Goal: Transaction & Acquisition: Purchase product/service

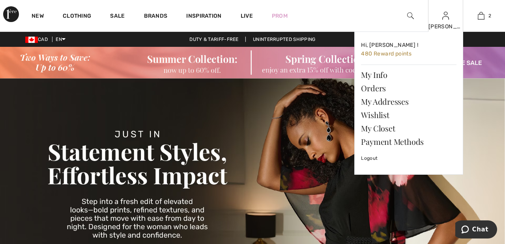
click at [448, 19] on img at bounding box center [445, 15] width 7 height 9
click at [382, 112] on link "Wishlist" at bounding box center [408, 114] width 95 height 13
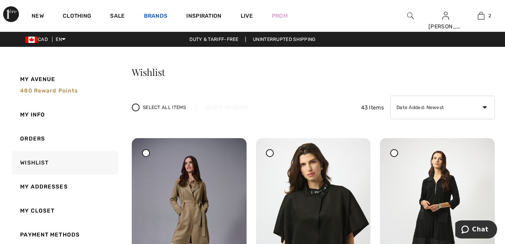
click at [155, 14] on link "Brands" at bounding box center [156, 17] width 24 height 8
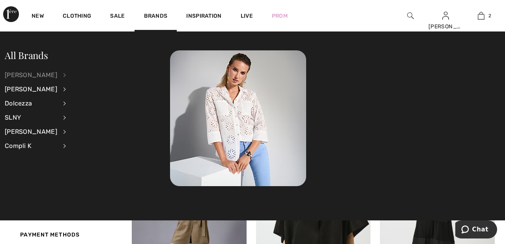
click at [50, 76] on div "[PERSON_NAME]" at bounding box center [31, 75] width 52 height 14
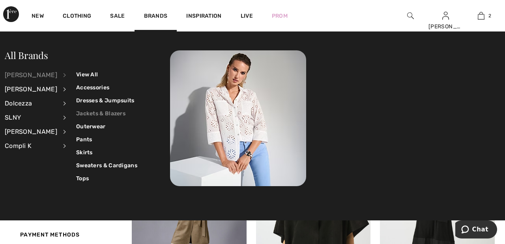
click at [101, 111] on link "Jackets & Blazers" at bounding box center [106, 113] width 61 height 13
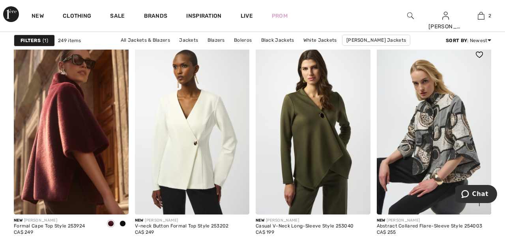
click at [435, 117] on img at bounding box center [434, 129] width 115 height 172
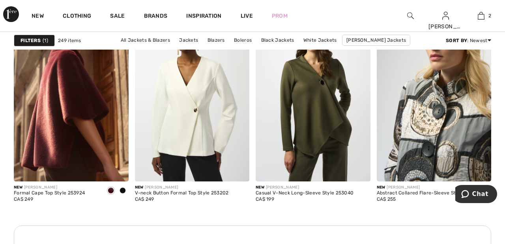
scroll to position [1521, 0]
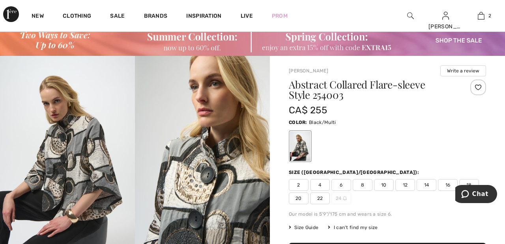
scroll to position [19, 0]
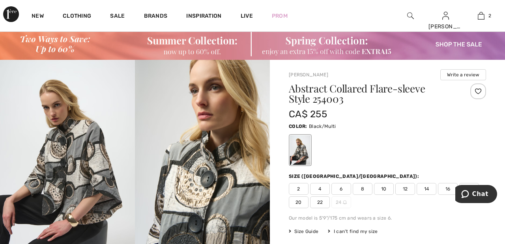
click at [478, 89] on div at bounding box center [478, 92] width 16 height 16
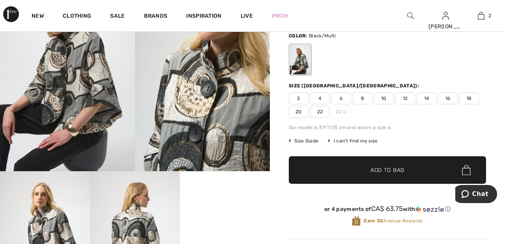
scroll to position [110, 0]
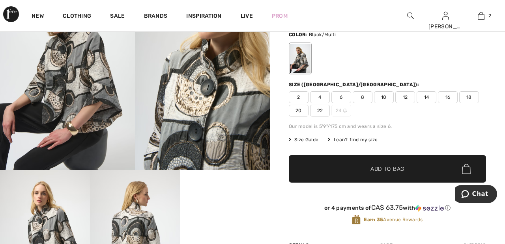
click at [298, 111] on span "20" at bounding box center [299, 111] width 20 height 12
click at [382, 168] on span "Add to Bag" at bounding box center [387, 169] width 34 height 8
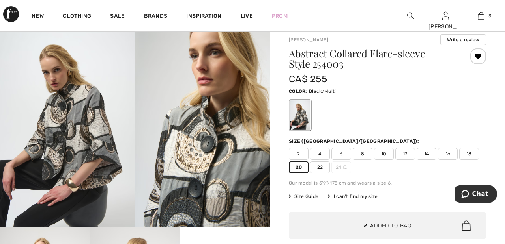
scroll to position [49, 0]
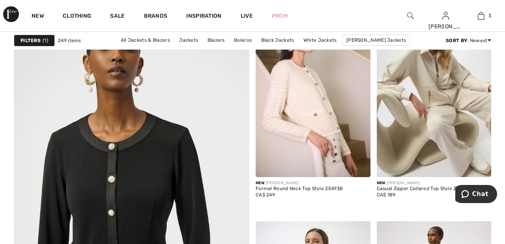
scroll to position [1818, 0]
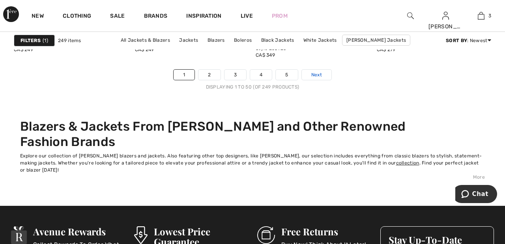
click at [322, 71] on span "Next" at bounding box center [316, 74] width 11 height 7
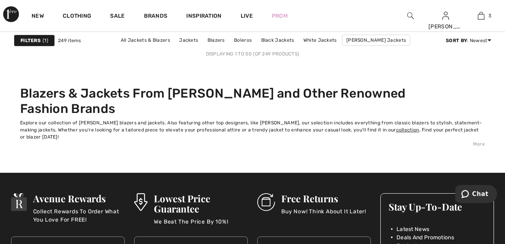
scroll to position [3379, 0]
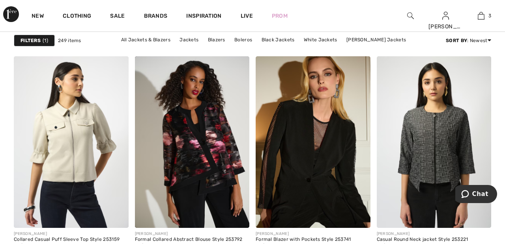
scroll to position [1037, 0]
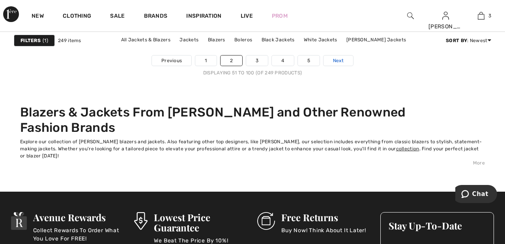
click at [348, 59] on link "Next" at bounding box center [338, 61] width 30 height 10
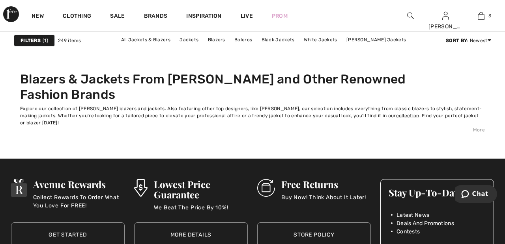
scroll to position [3393, 0]
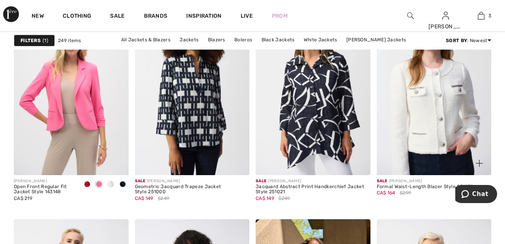
click at [442, 99] on img at bounding box center [434, 90] width 115 height 172
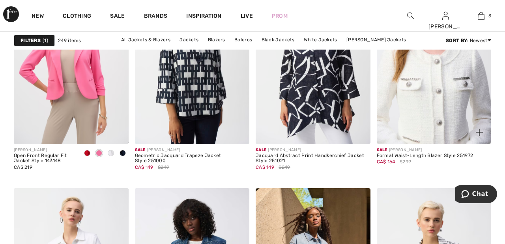
scroll to position [3019, 0]
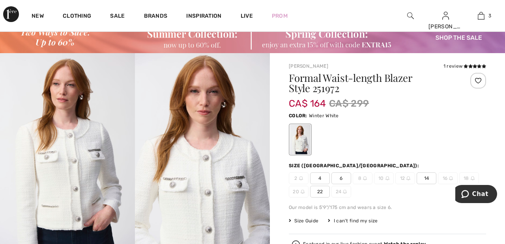
scroll to position [24, 0]
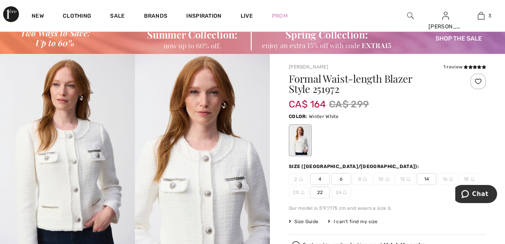
click at [483, 82] on div at bounding box center [478, 82] width 16 height 16
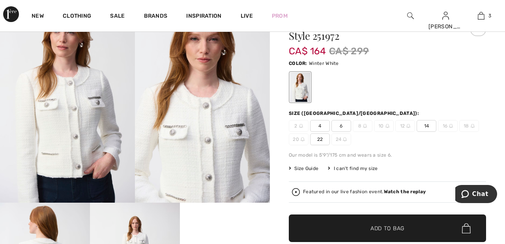
scroll to position [81, 0]
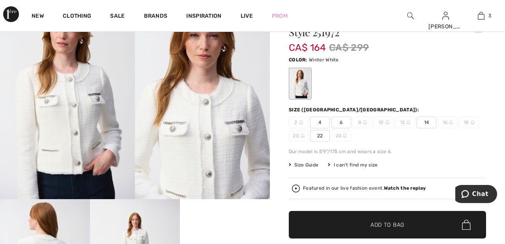
click at [320, 138] on span "22" at bounding box center [320, 136] width 20 height 12
click at [429, 225] on span "✔ Added to Bag Add to Bag" at bounding box center [387, 225] width 197 height 28
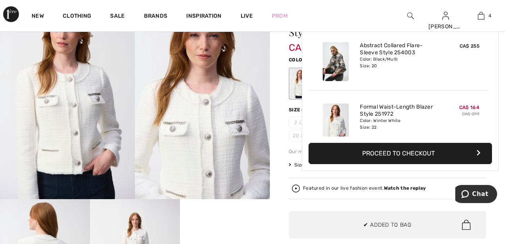
scroll to position [147, 0]
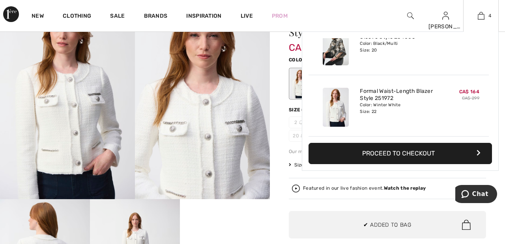
click at [453, 159] on button "Proceed to Checkout" at bounding box center [399, 153] width 183 height 21
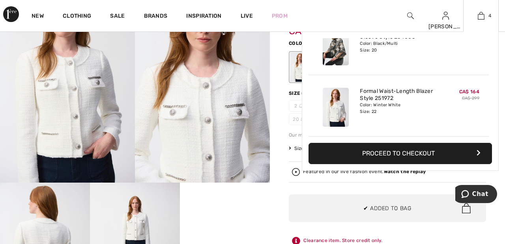
scroll to position [119, 0]
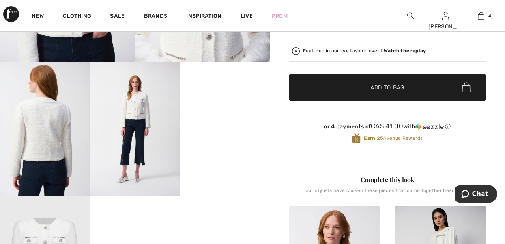
scroll to position [219, 0]
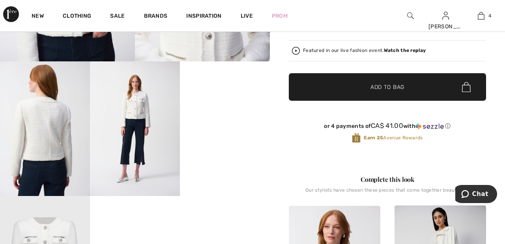
click at [231, 106] on video "Your browser does not support the video tag." at bounding box center [225, 84] width 90 height 45
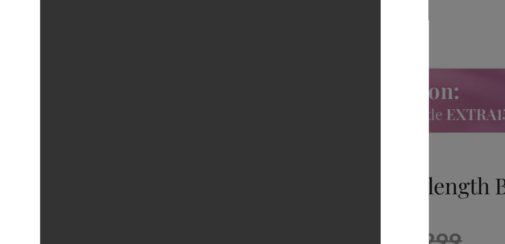
scroll to position [0, 0]
